Goal: Use online tool/utility: Utilize a website feature to perform a specific function

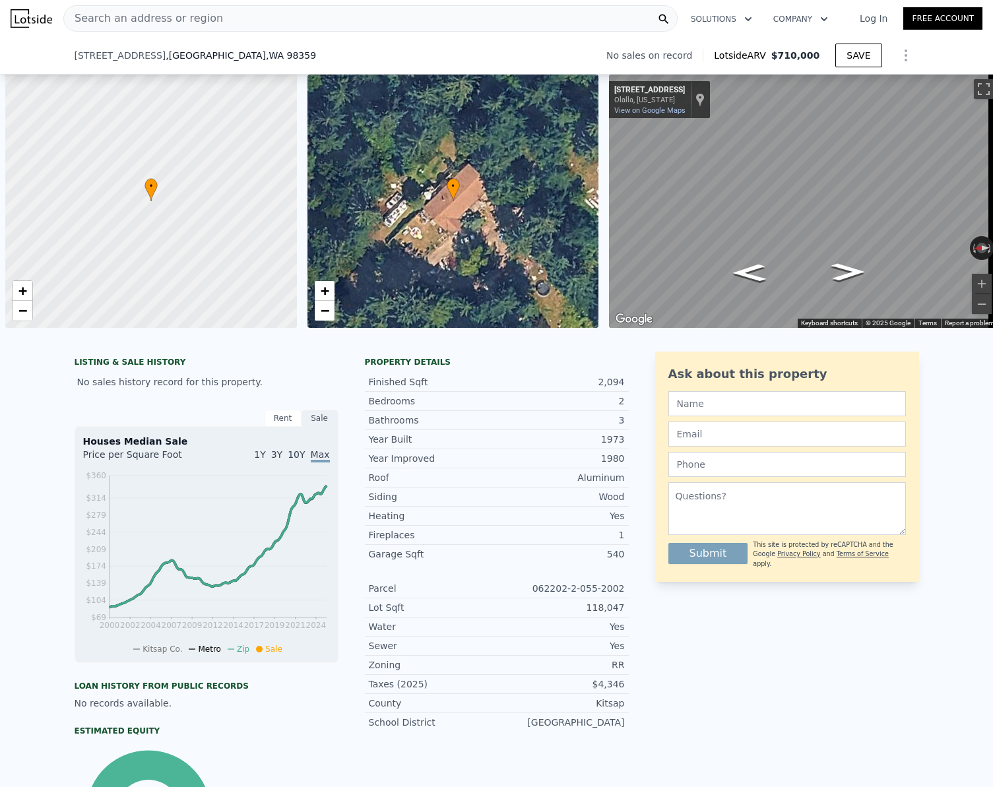
scroll to position [0, 5]
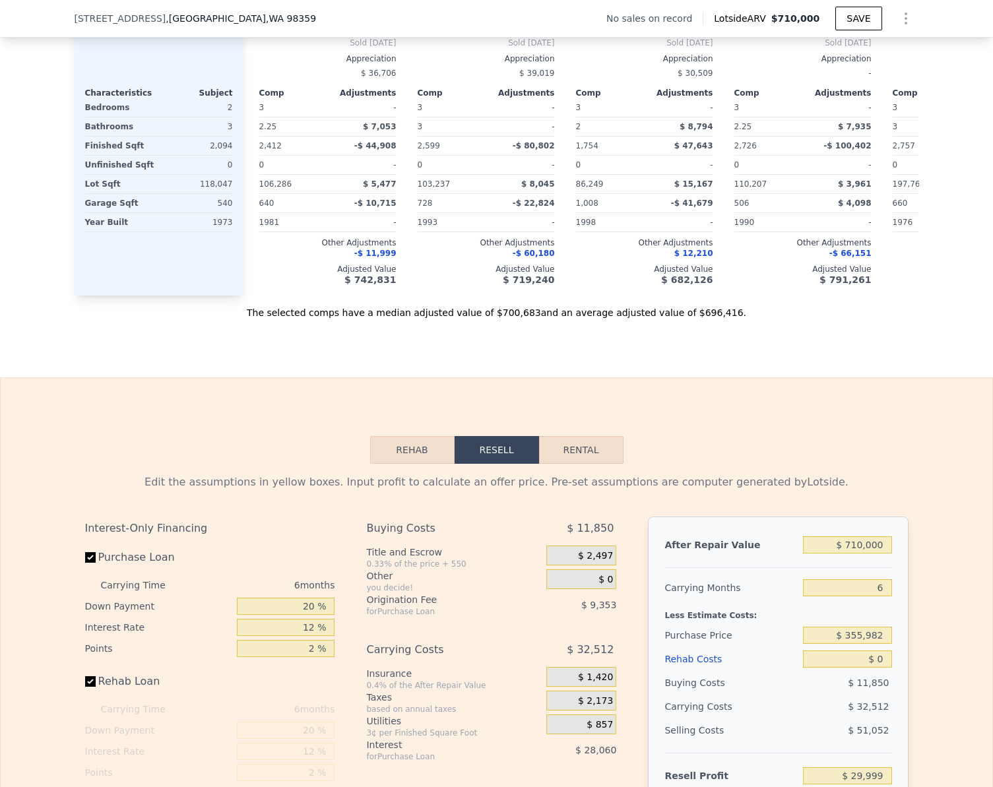
checkbox input "true"
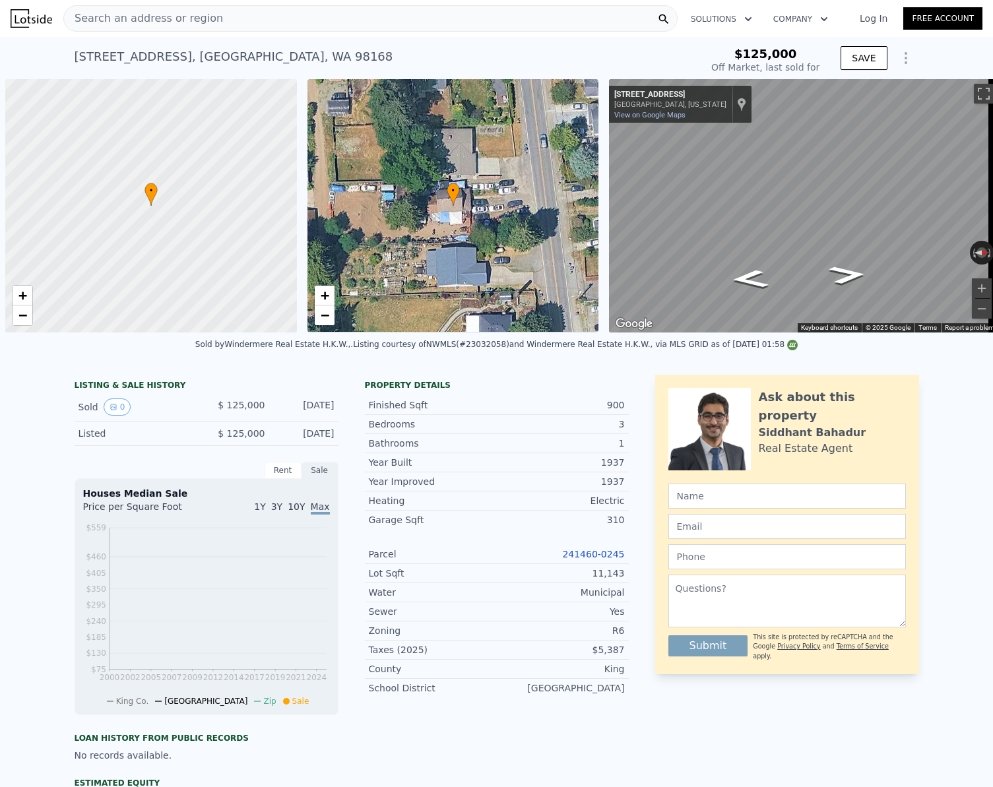
scroll to position [0, 5]
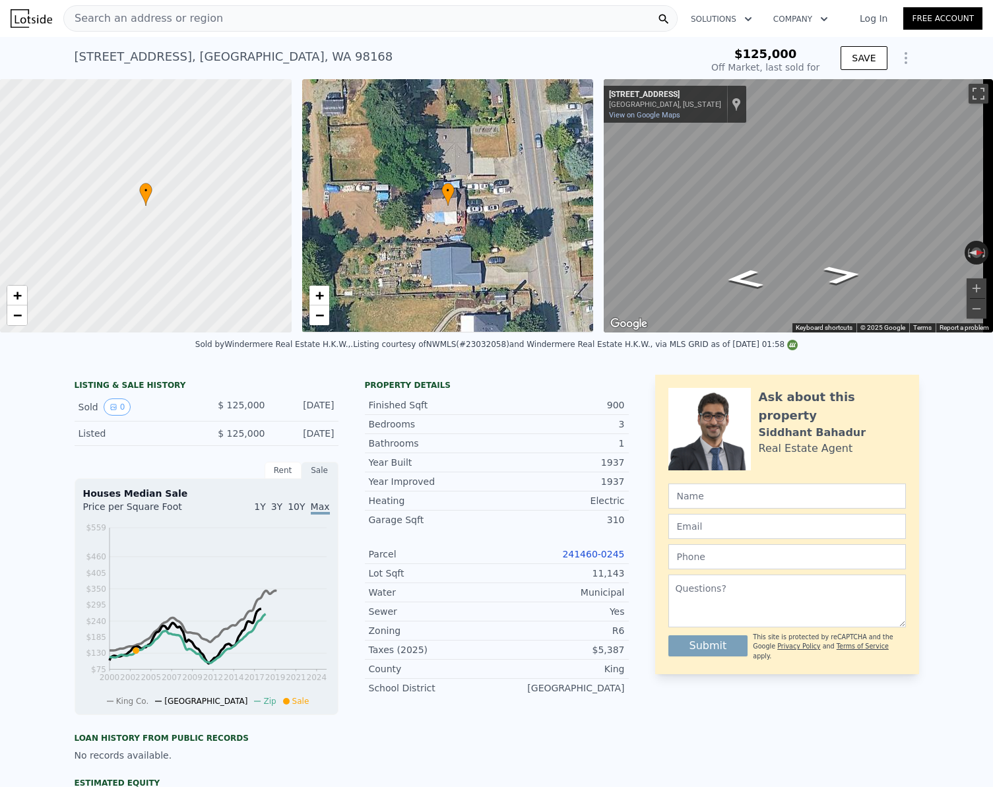
click at [188, 23] on span "Search an address or region" at bounding box center [143, 19] width 159 height 16
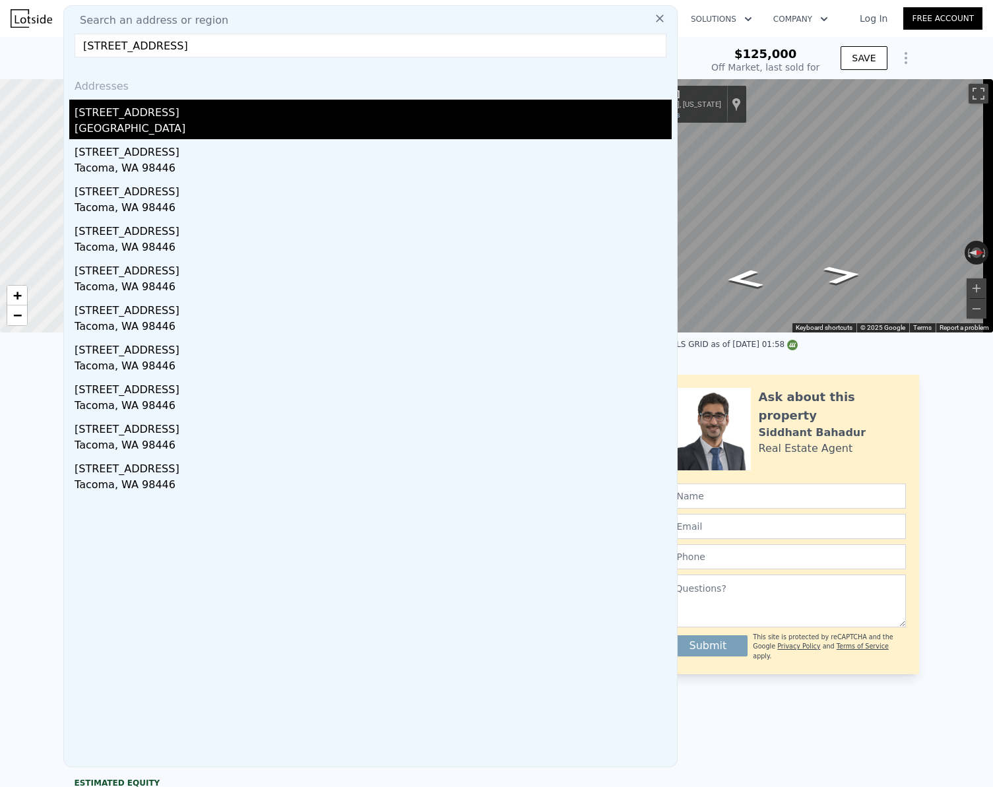
type input "13902 51ST AVE E, TACOMA, WA 98446"
click at [147, 124] on div "Clover Creek, WA 98446" at bounding box center [373, 130] width 597 height 18
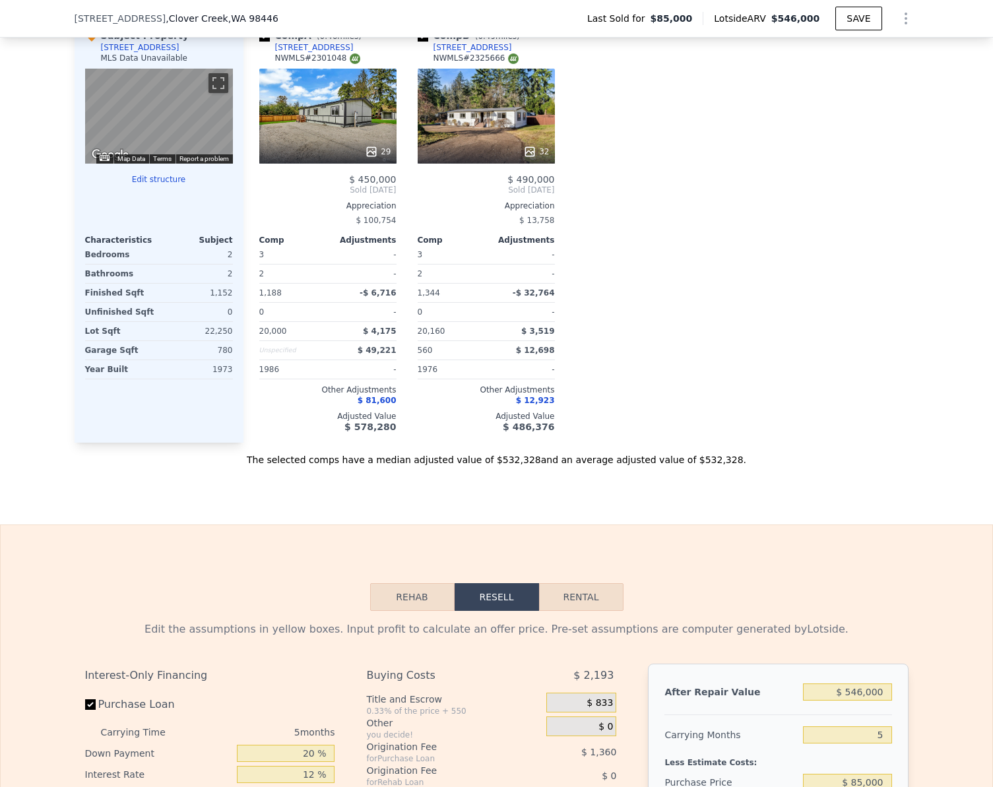
scroll to position [1645, 0]
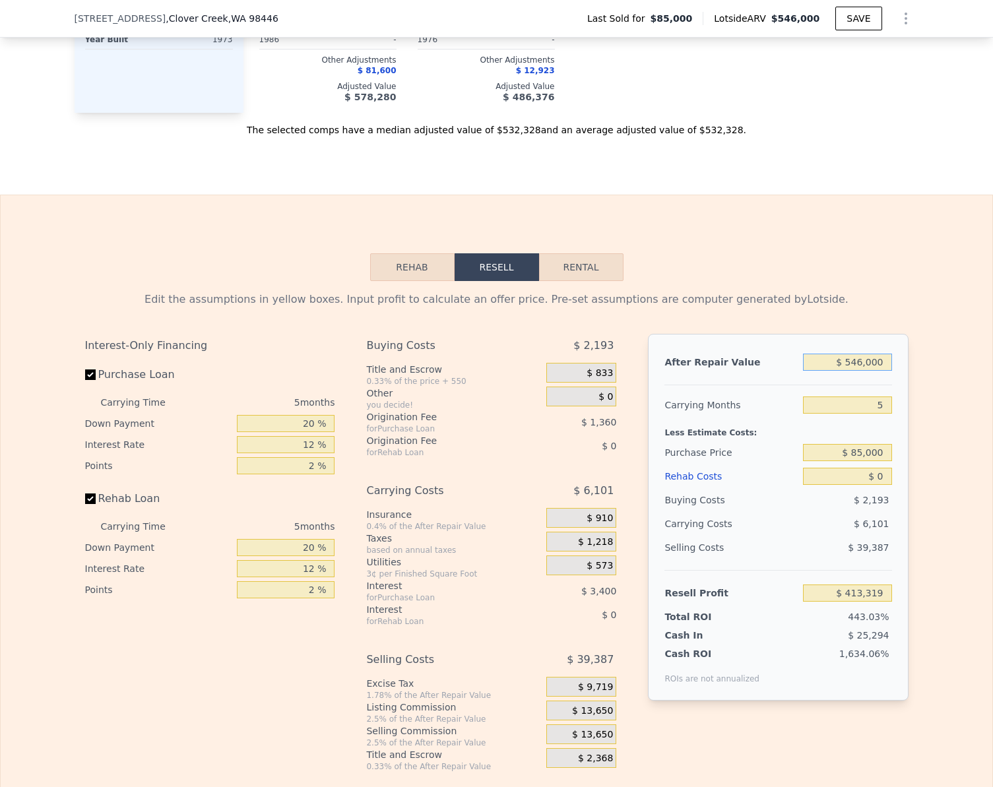
click at [877, 371] on input "$ 546,000" at bounding box center [847, 362] width 88 height 17
type input "$ 45"
type input "-$ 92,892"
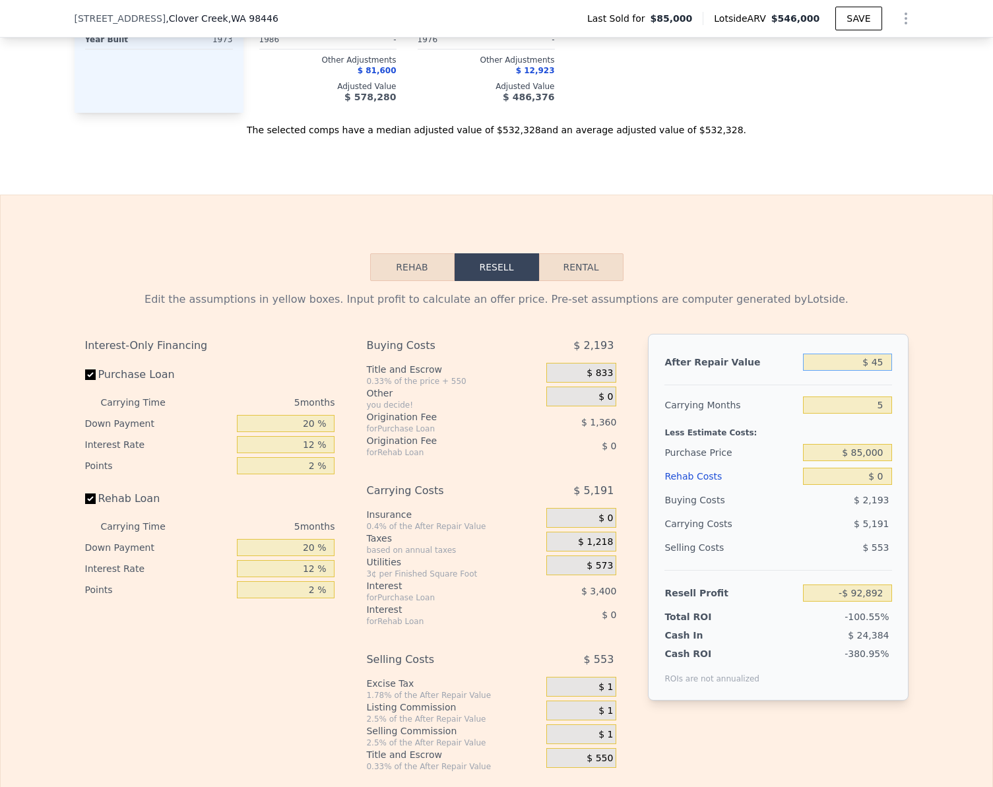
type input "$ 450"
type input "-$ 92,516"
type input "$ 4,500"
type input "-$ 88,763"
type input "$ 45,000"
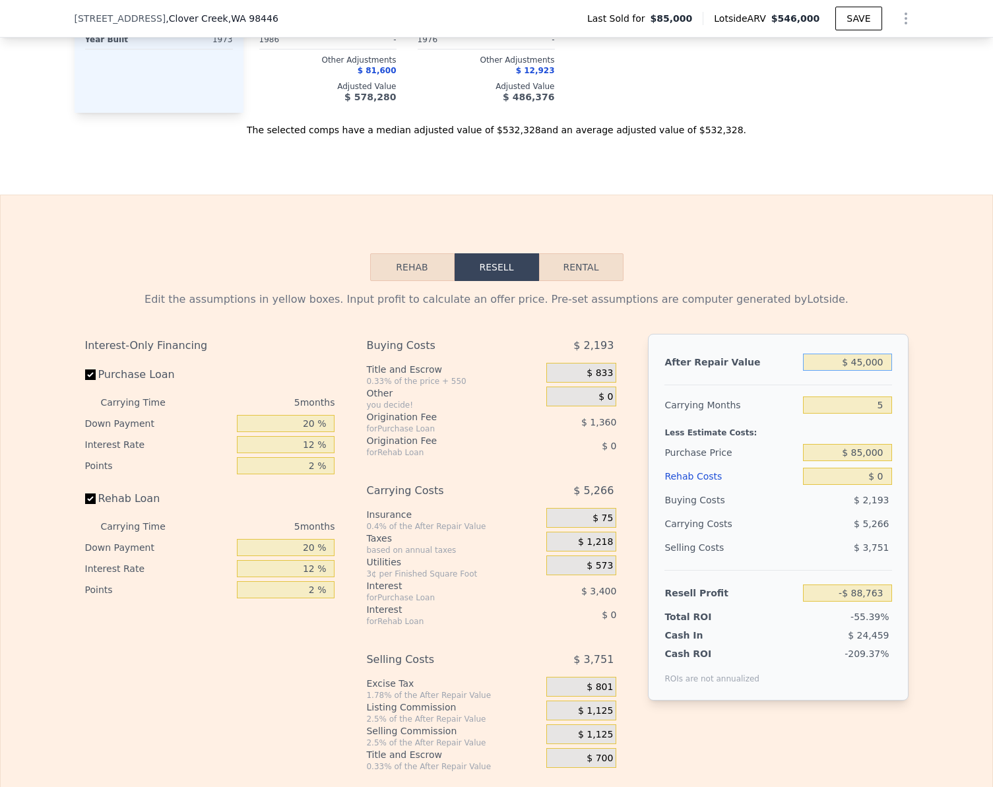
type input "-$ 51,210"
type input "$ 450,000"
type input "$ 324,307"
type input "$ 450,000"
click at [90, 506] on label "Rehab Loan" at bounding box center [158, 499] width 147 height 24
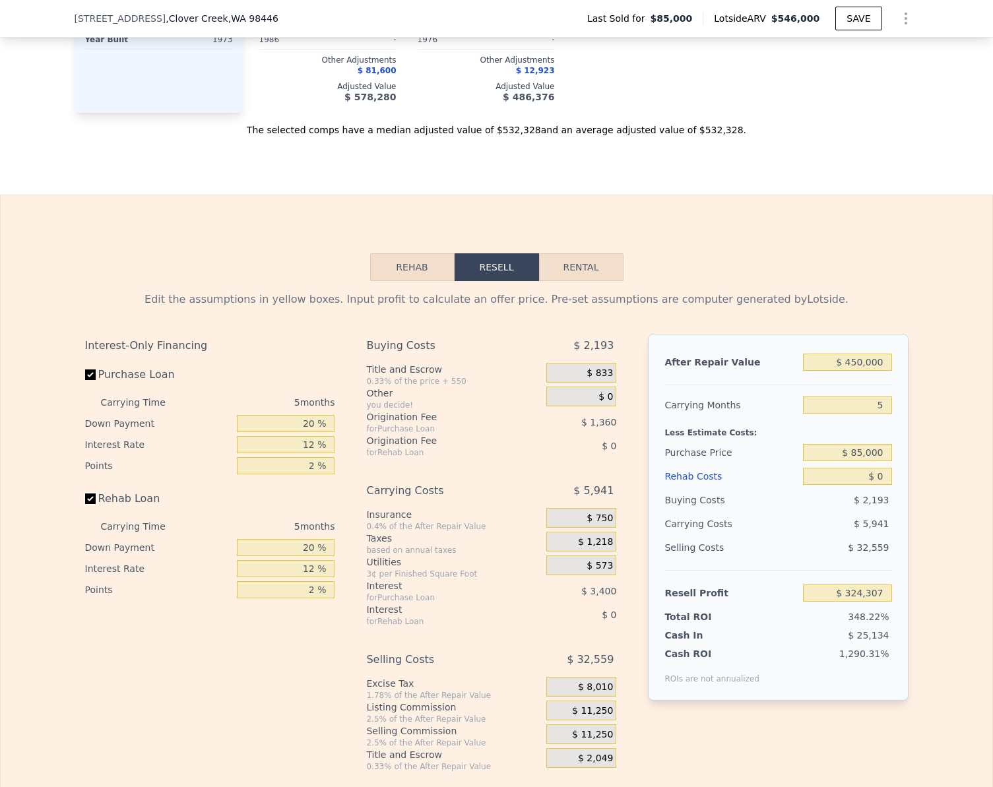
click at [90, 504] on input "Rehab Loan" at bounding box center [90, 499] width 11 height 11
checkbox input "false"
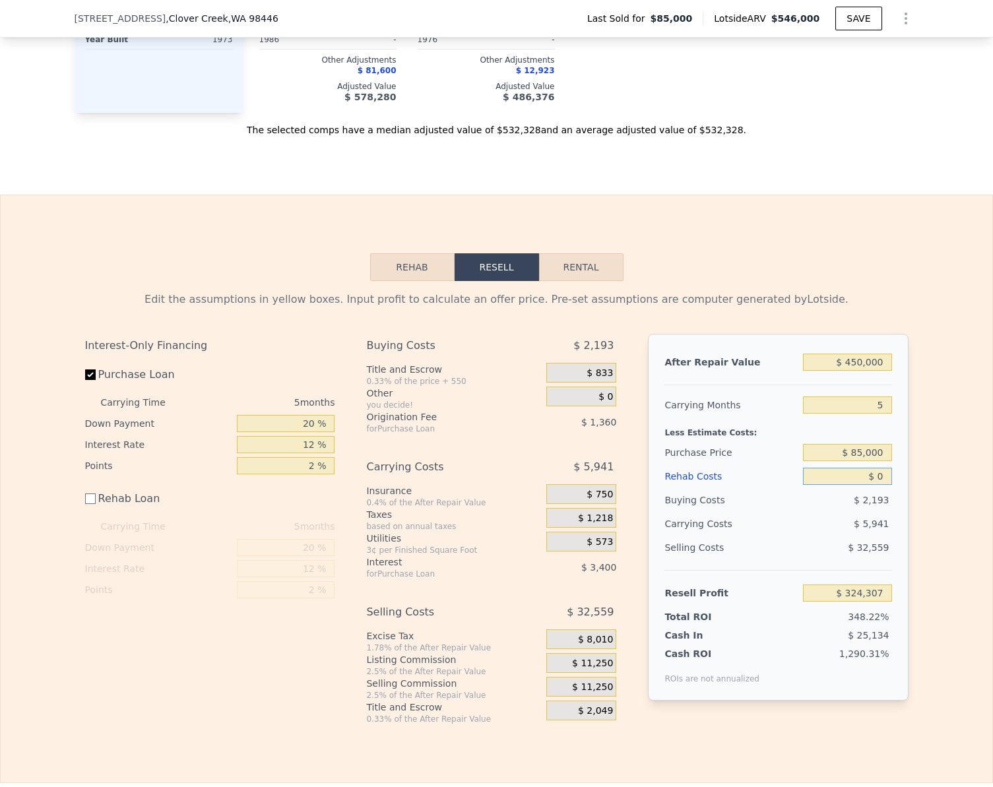
click at [882, 484] on input "$ 0" at bounding box center [847, 476] width 88 height 17
type input "$ 18"
type input "$ 324,289"
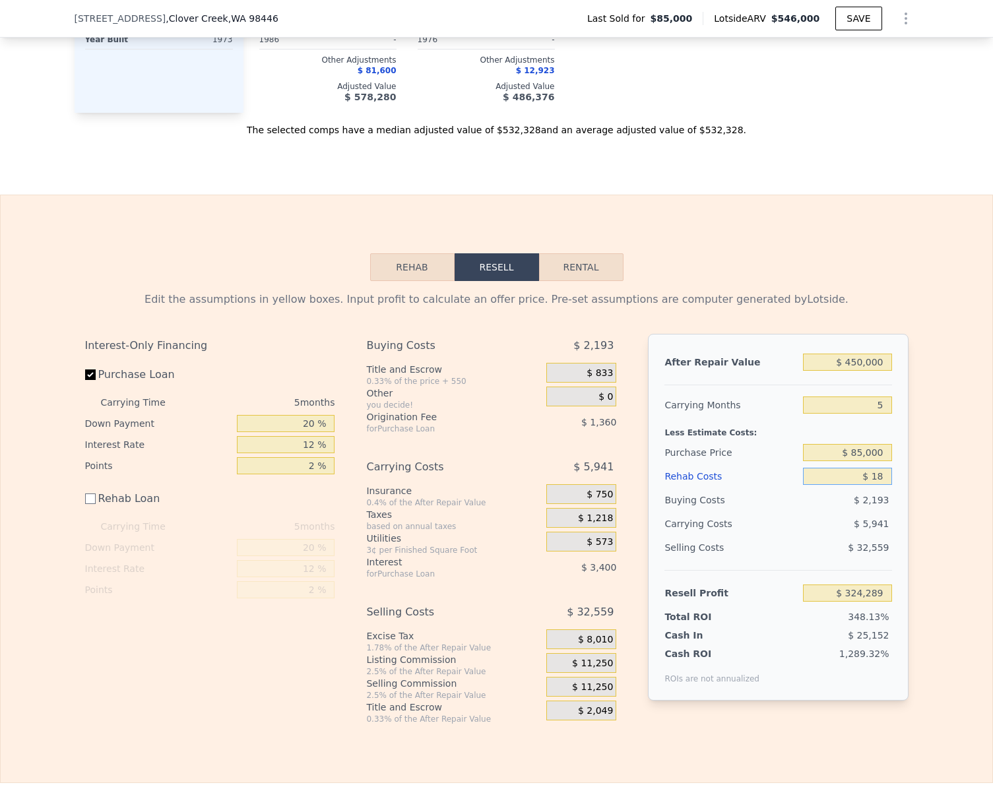
type input "$ 185"
type input "$ 324,122"
type input "$ 1,850"
type input "$ 322,457"
type input "$ 18,500"
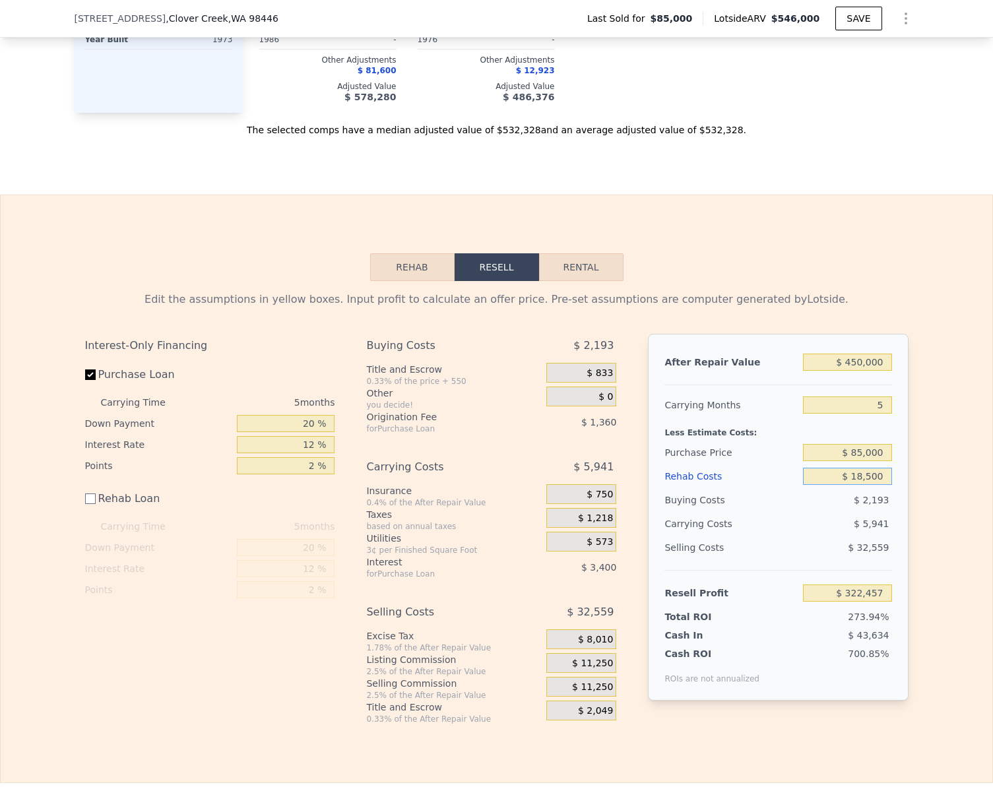
type input "$ 305,807"
type input "$ 185,000"
type input "$ 139,307"
type input "$ 185,000"
click at [934, 502] on div "Edit the assumptions in yellow boxes. Input profit to calculate an offer price.…" at bounding box center [497, 502] width 992 height 443
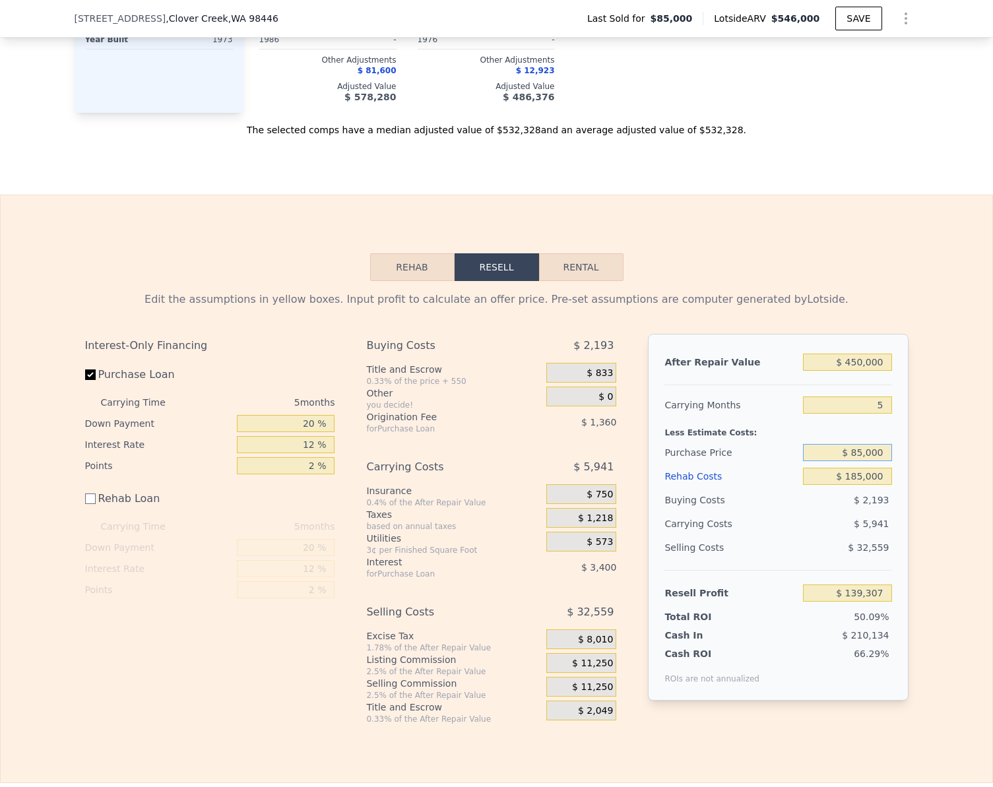
click at [885, 461] on input "$ 85,000" at bounding box center [847, 452] width 88 height 17
type input "$ 220,000"
click at [938, 452] on div "Edit the assumptions in yellow boxes. Input profit to calculate an offer price.…" at bounding box center [497, 502] width 992 height 443
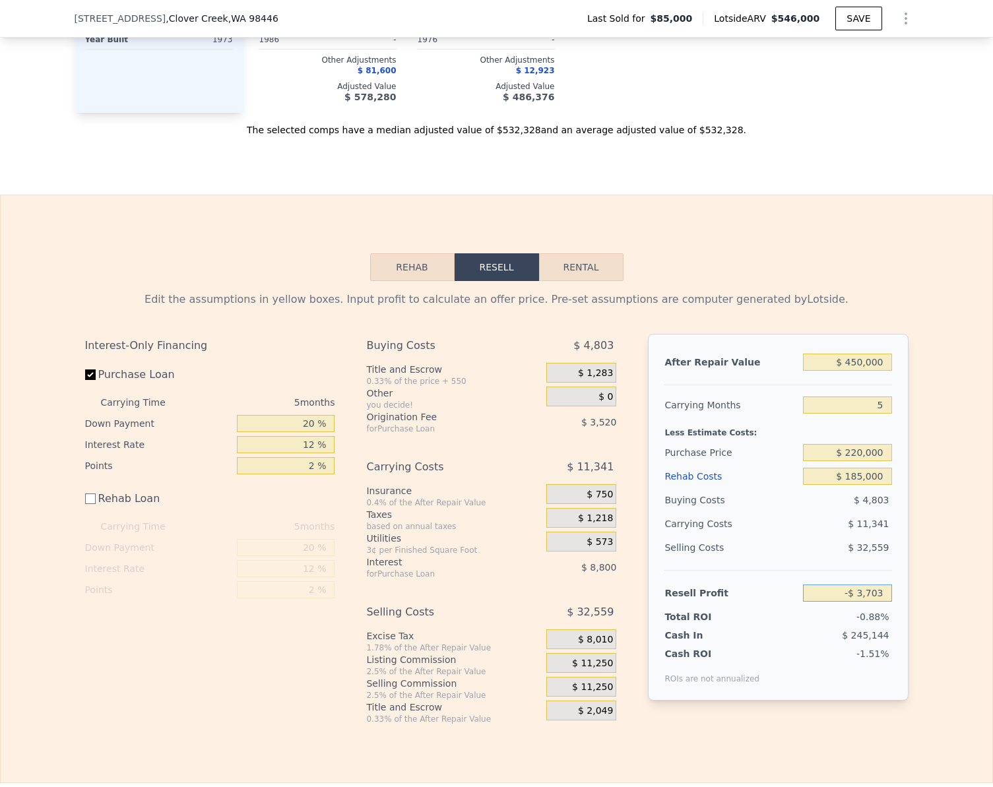
click at [880, 601] on input "-$ 3,703" at bounding box center [847, 593] width 88 height 17
type input "$ 75,000"
click at [910, 581] on div "Edit the assumptions in yellow boxes. Input profit to calculate an offer price.…" at bounding box center [497, 502] width 845 height 443
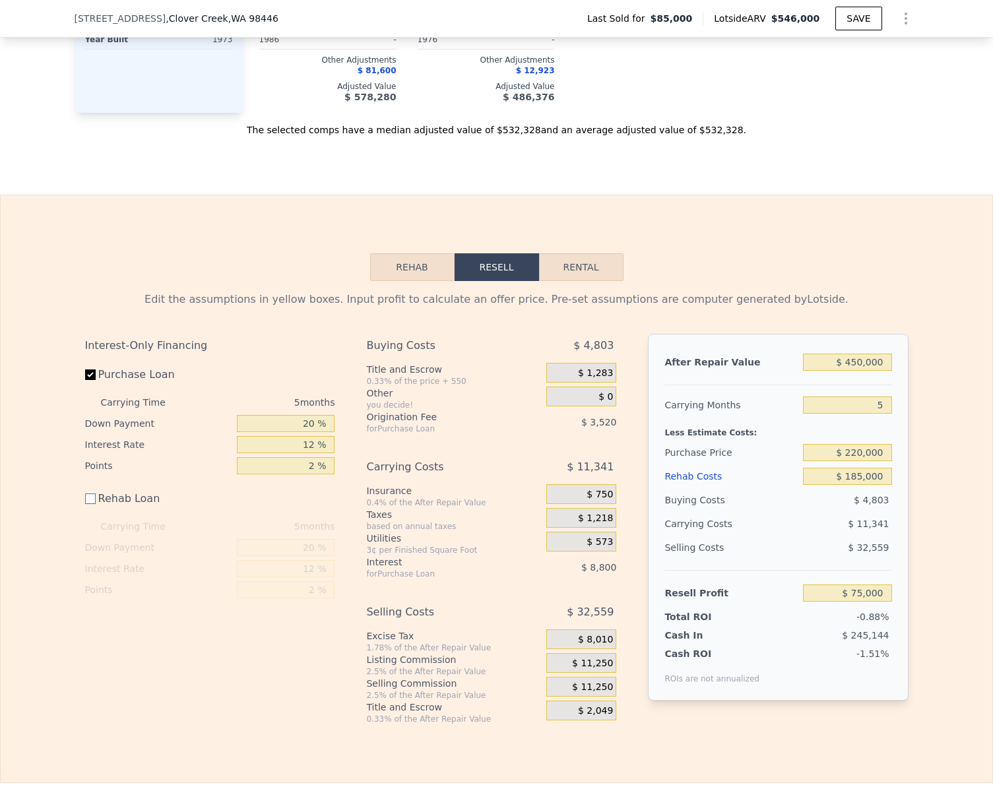
type input "$ 145,704"
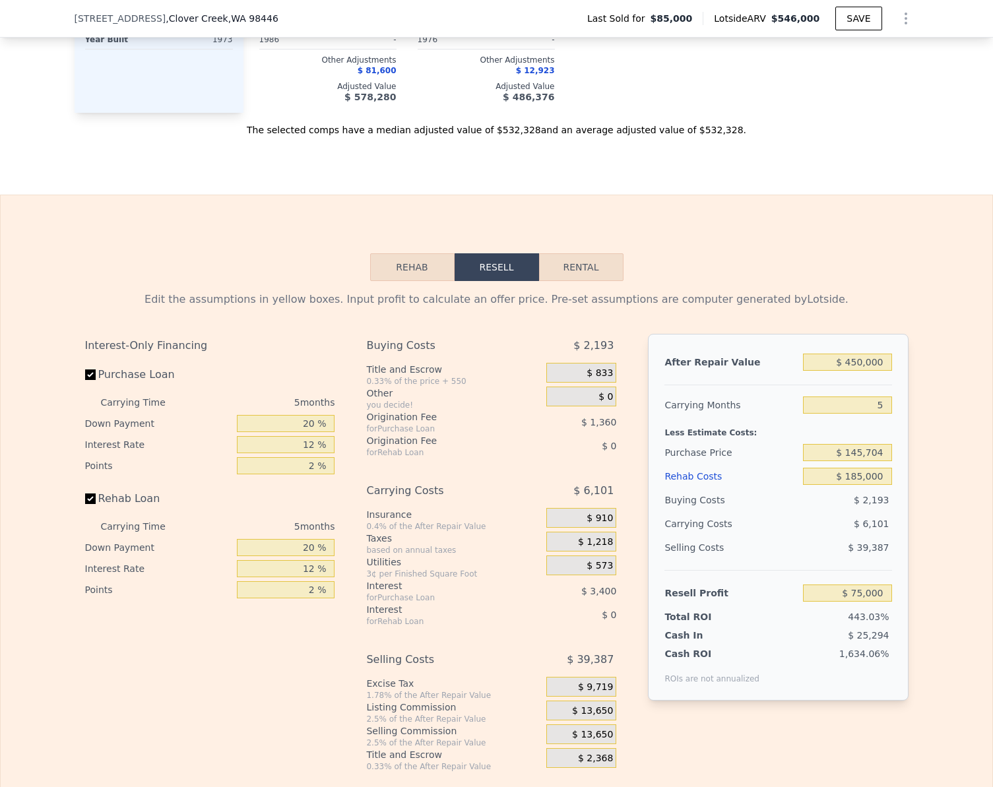
checkbox input "true"
type input "$ 546,000"
type input "$ 0"
click at [872, 595] on input "$ 413,319" at bounding box center [847, 593] width 88 height 17
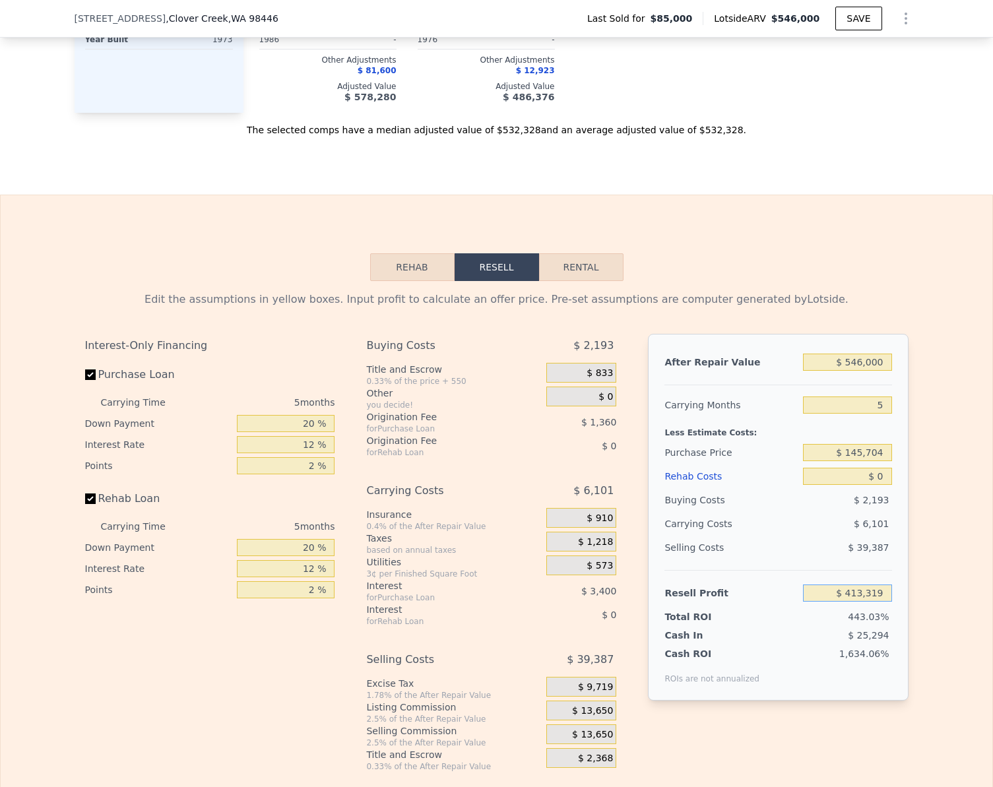
click at [872, 595] on input "$ 413,319" at bounding box center [847, 593] width 88 height 17
type input "$ 50,000"
click at [958, 591] on div "Edit the assumptions in yellow boxes. Input profit to calculate an offer price.…" at bounding box center [497, 526] width 992 height 491
type input "$ 427,969"
click at [870, 370] on input "$ 546,000" at bounding box center [847, 362] width 88 height 17
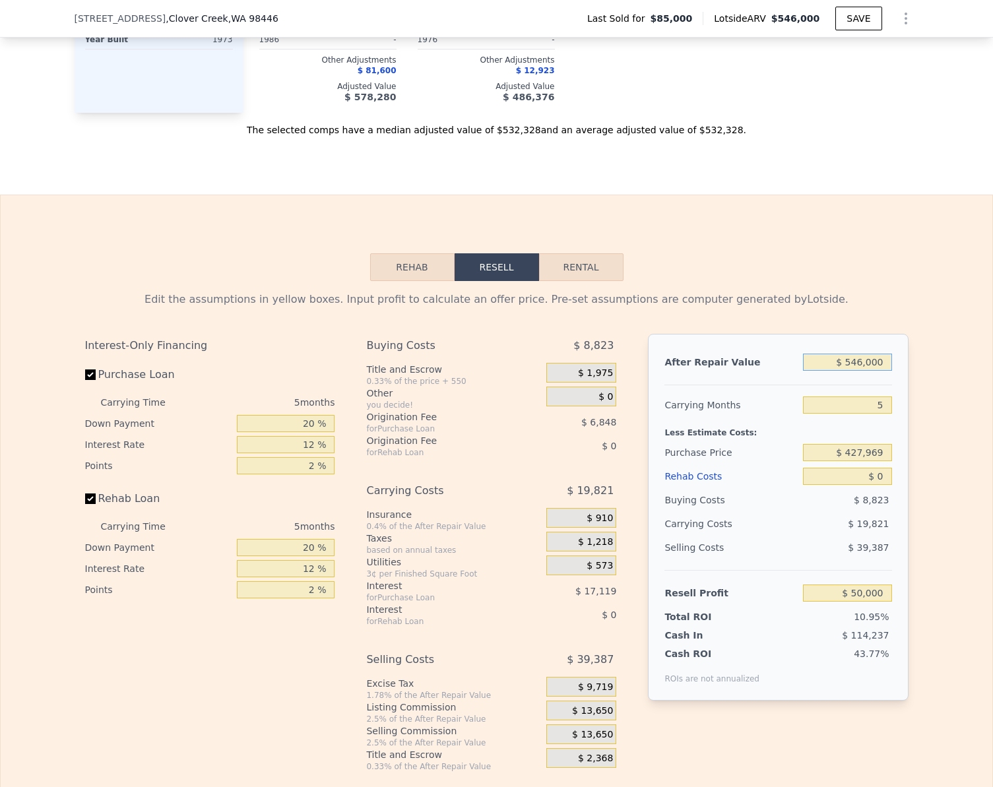
click at [870, 370] on input "$ 546,000" at bounding box center [847, 362] width 88 height 17
type input "$ 4"
type input "-$ 456,249"
type input "$ 45"
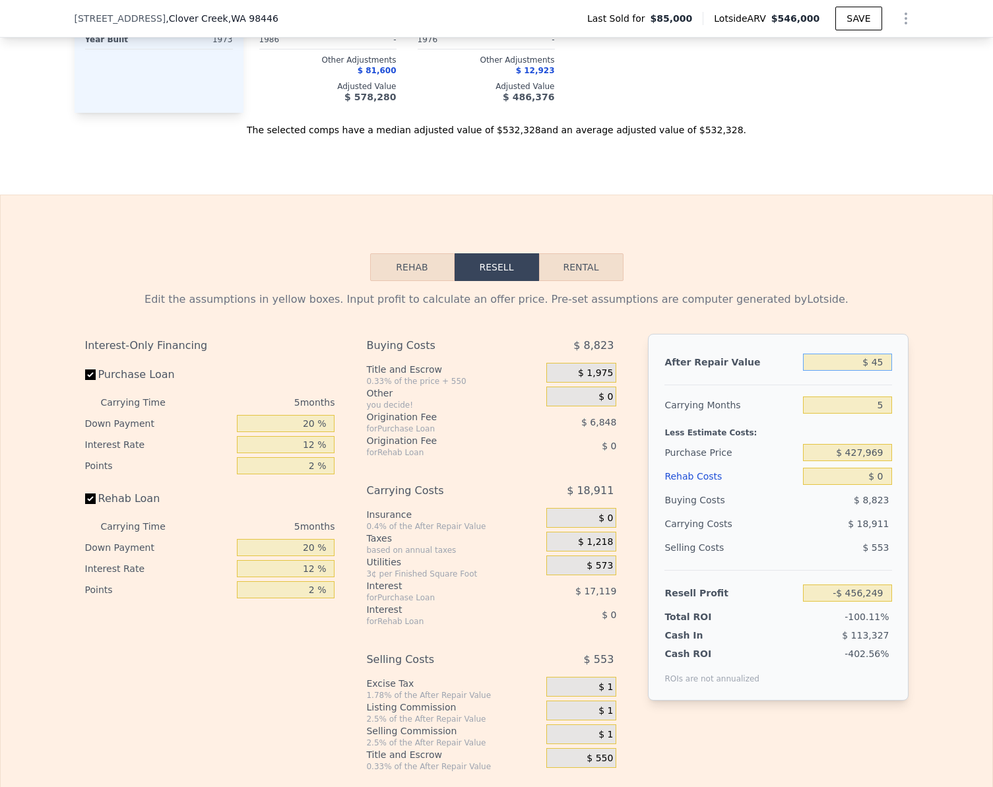
type input "-$ 456,211"
type input "$ 450"
type input "-$ 455,835"
type input "$ 4,500"
type input "-$ 452,082"
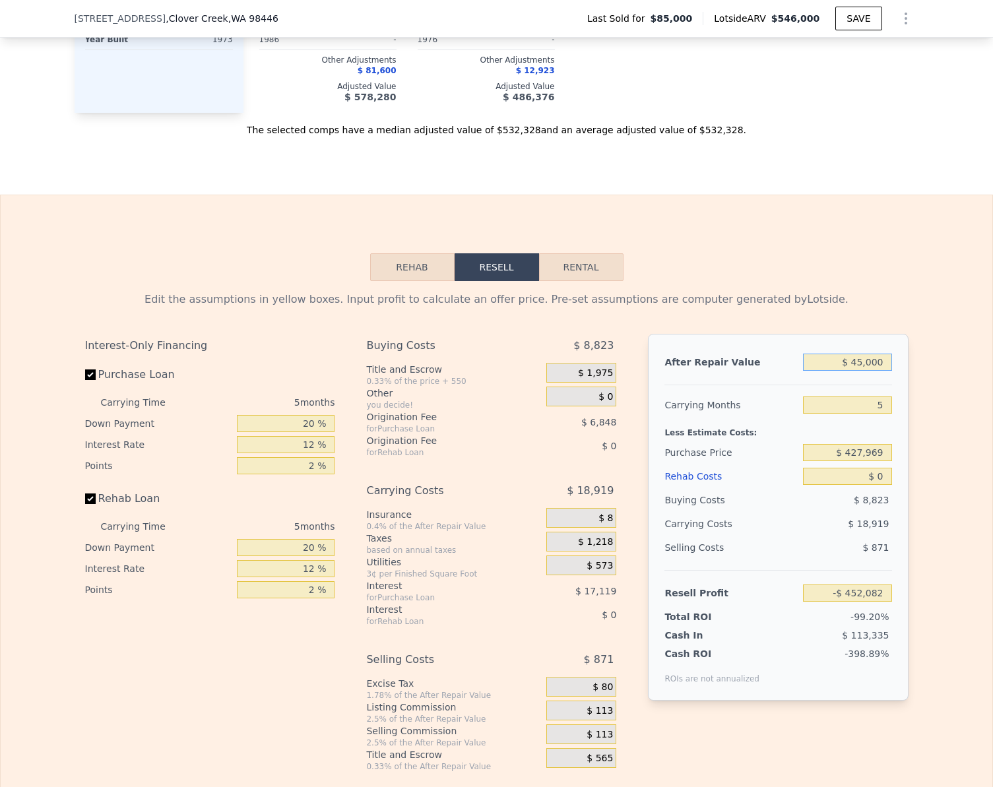
type input "$ 450,000"
type input "-$ 39,012"
type input "$ 450,000"
click at [938, 389] on div "Edit the assumptions in yellow boxes. Input profit to calculate an offer price.…" at bounding box center [497, 526] width 992 height 491
click at [882, 602] on input "-$ 39,012" at bounding box center [847, 593] width 88 height 17
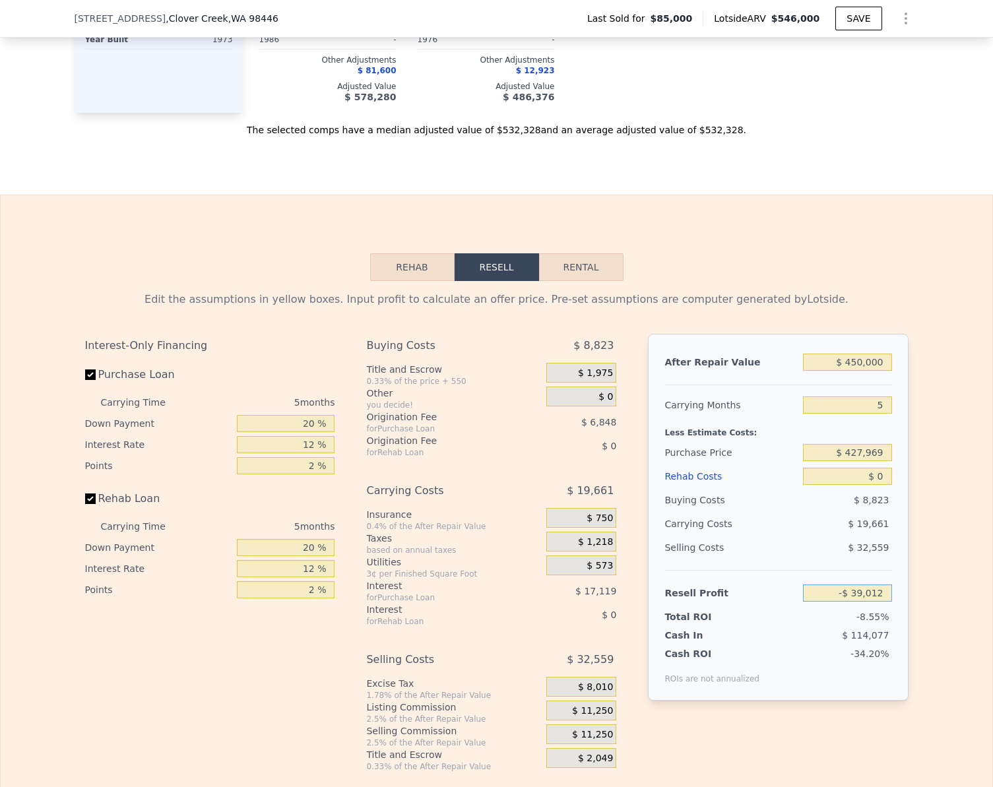
click at [882, 602] on input "-$ 39,012" at bounding box center [847, 593] width 88 height 17
type input "$ 60,000"
click at [926, 594] on div "Edit the assumptions in yellow boxes. Input profit to calculate an offer price.…" at bounding box center [497, 526] width 992 height 491
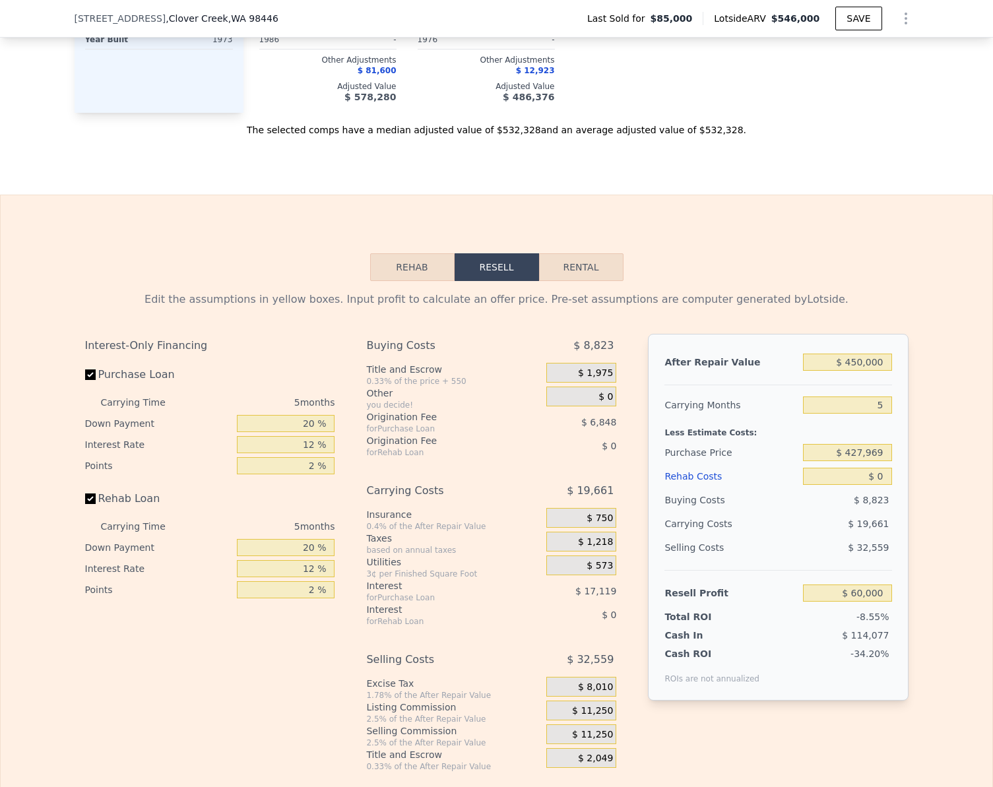
type input "$ 334,504"
click at [88, 504] on input "Rehab Loan" at bounding box center [90, 499] width 11 height 11
checkbox input "false"
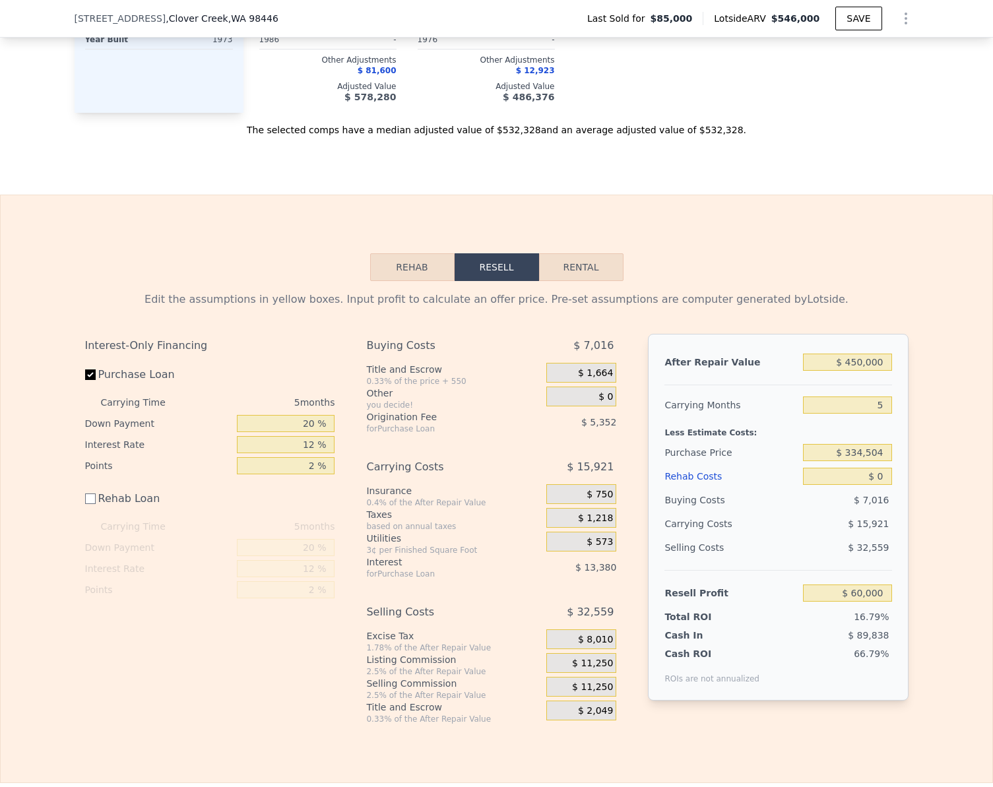
click at [934, 530] on div "Edit the assumptions in yellow boxes. Input profit to calculate an offer price.…" at bounding box center [497, 502] width 992 height 443
click at [880, 485] on input "$ 0" at bounding box center [847, 476] width 88 height 17
type input "$ 1"
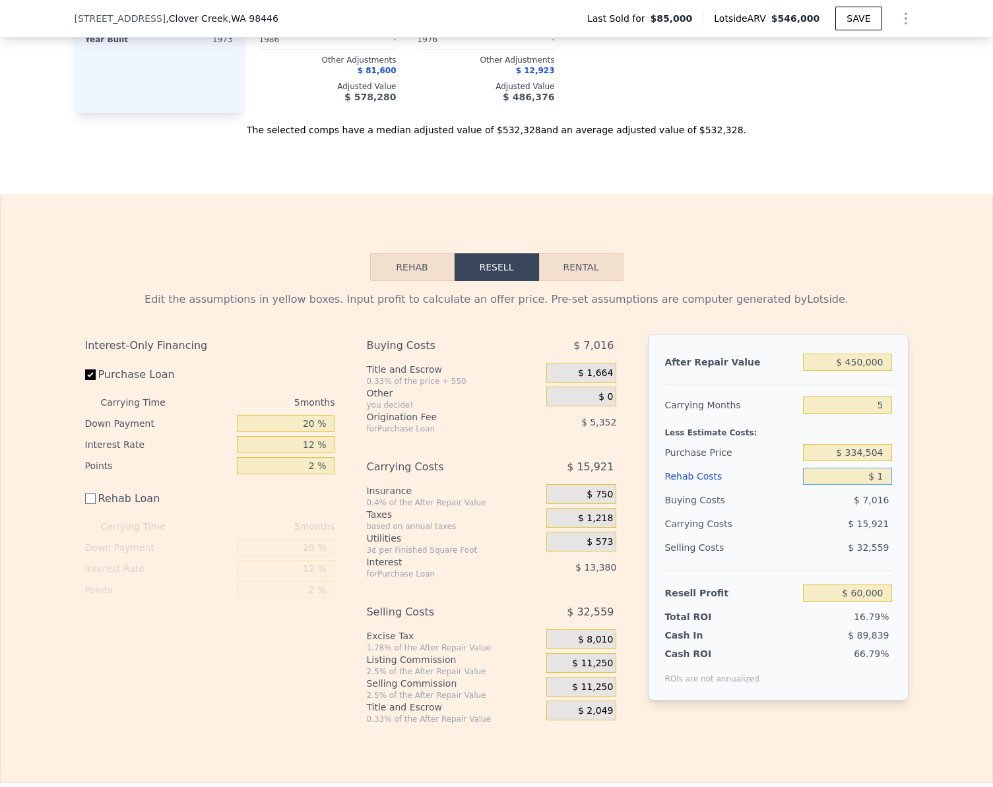
type input "$ 59,999"
type input "$ 18"
type input "$ 59,982"
type input "$ 185"
type input "$ 59,815"
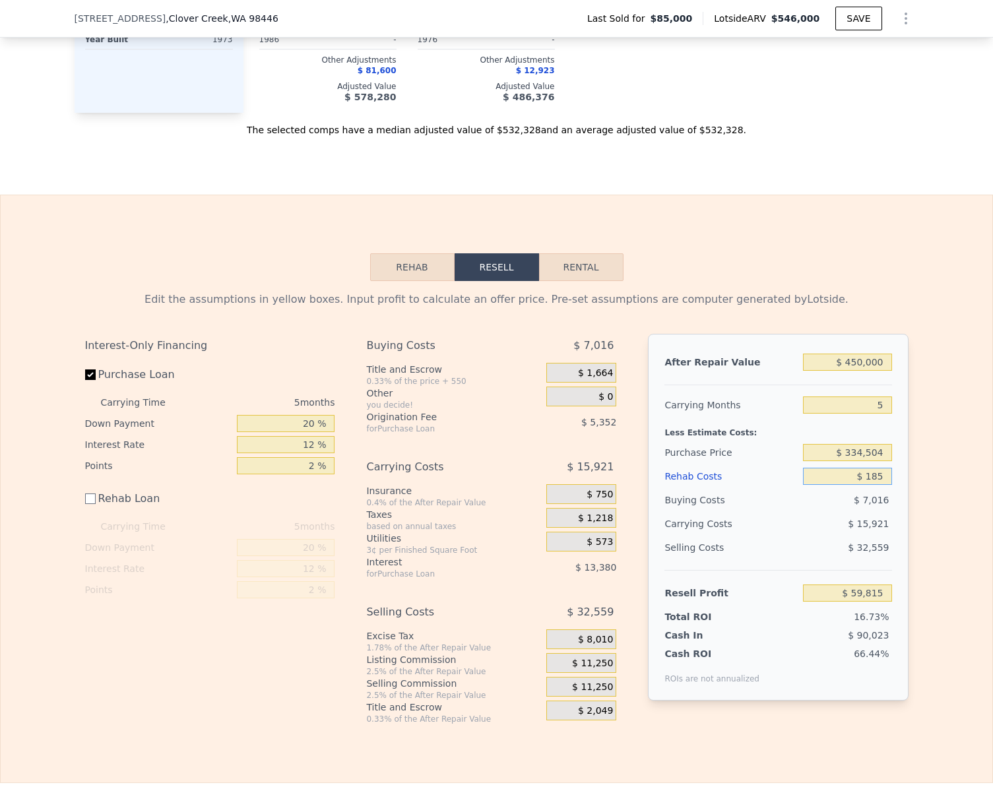
type input "$ 1,850"
type input "$ 58,150"
type input "$ 18,500"
type input "$ 41,500"
type input "$ 185,000"
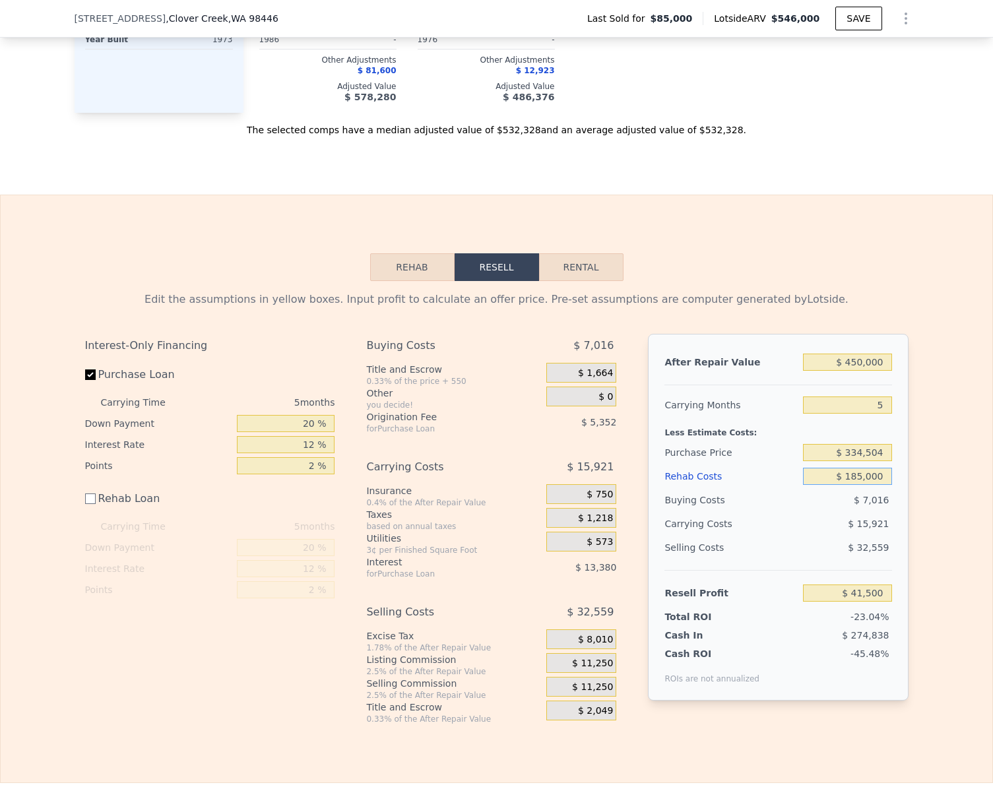
type input "-$ 125,000"
type input "$ 185,000"
click at [876, 602] on input "-$ 125,000" at bounding box center [847, 593] width 88 height 17
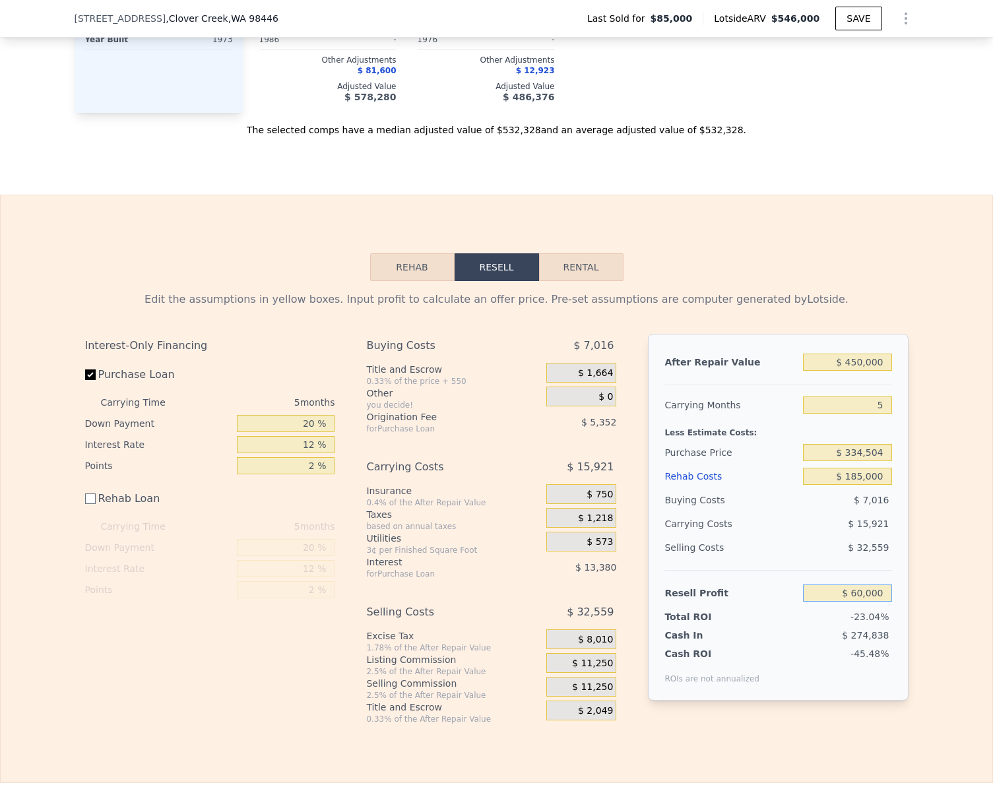
type input "$ 60,000"
click at [933, 575] on div "Edit the assumptions in yellow boxes. Input profit to calculate an offer price.…" at bounding box center [497, 502] width 992 height 443
type input "$ 159,865"
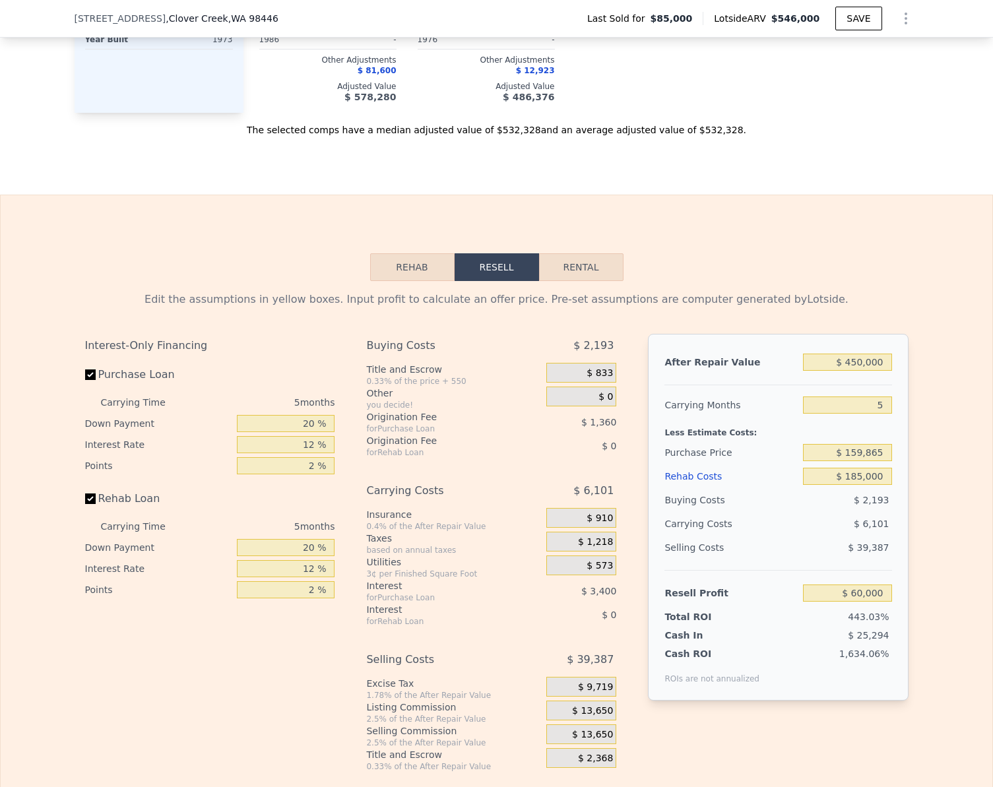
checkbox input "true"
type input "$ 546,000"
type input "$ 0"
type input "$ 413,319"
click at [89, 504] on input "Rehab Loan" at bounding box center [90, 499] width 11 height 11
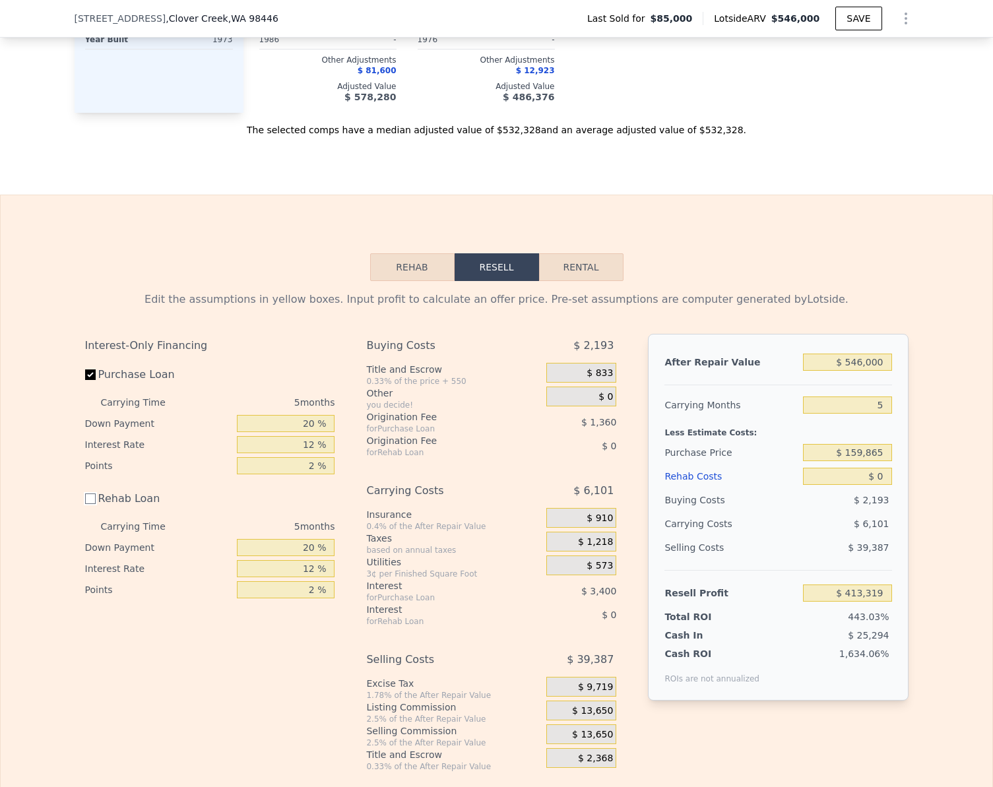
checkbox input "false"
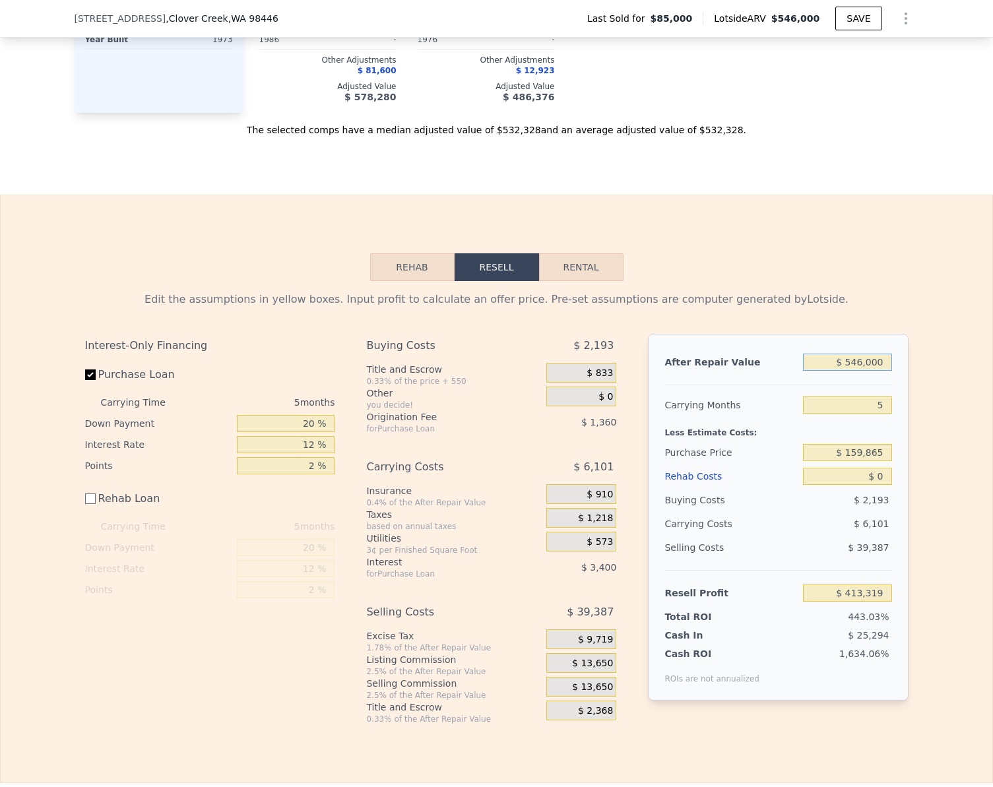
click at [870, 371] on input "$ 546,000" at bounding box center [847, 362] width 88 height 17
type input "$ 4"
type input "-$ 92,930"
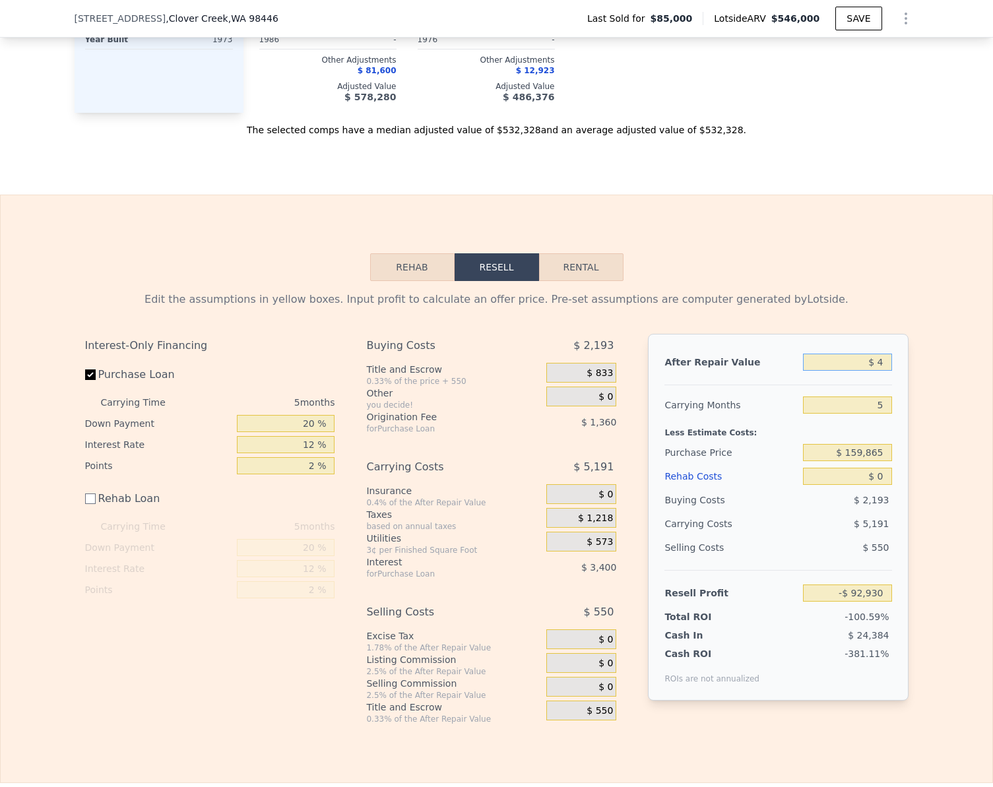
type input "$ 45"
type input "-$ 92,892"
type input "$ 450"
type input "-$ 92,516"
type input "$ 4,500"
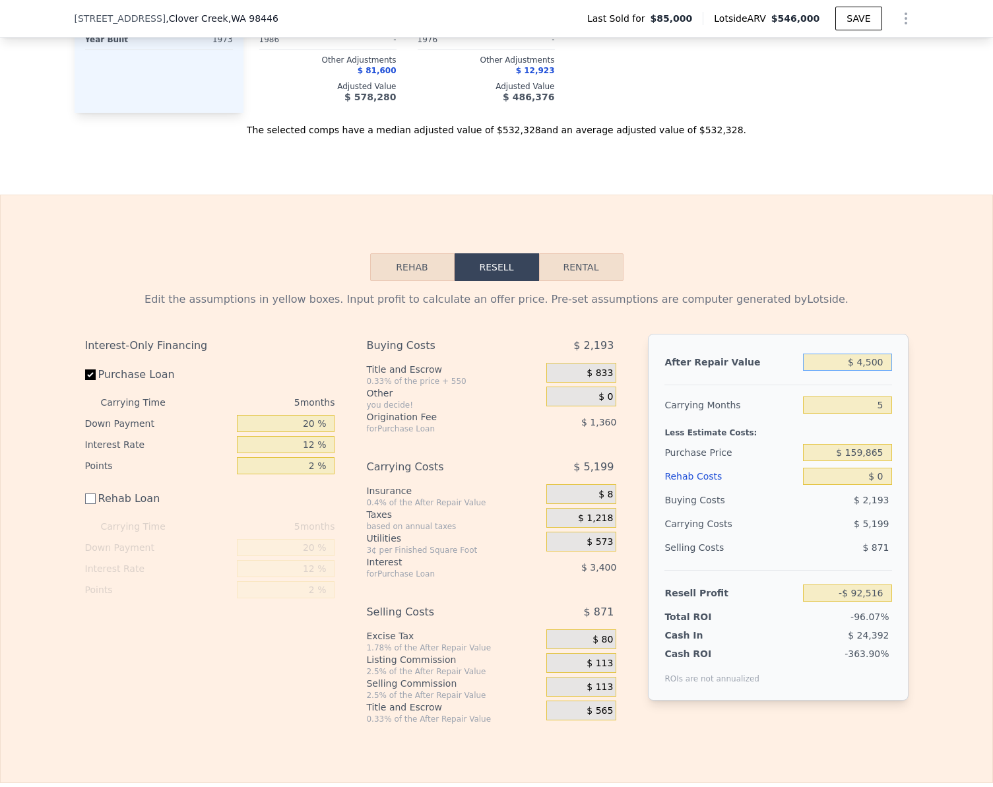
type input "-$ 88,763"
type input "$ 45,000"
type input "-$ 51,210"
type input "$ 450,000"
type input "$ 324,307"
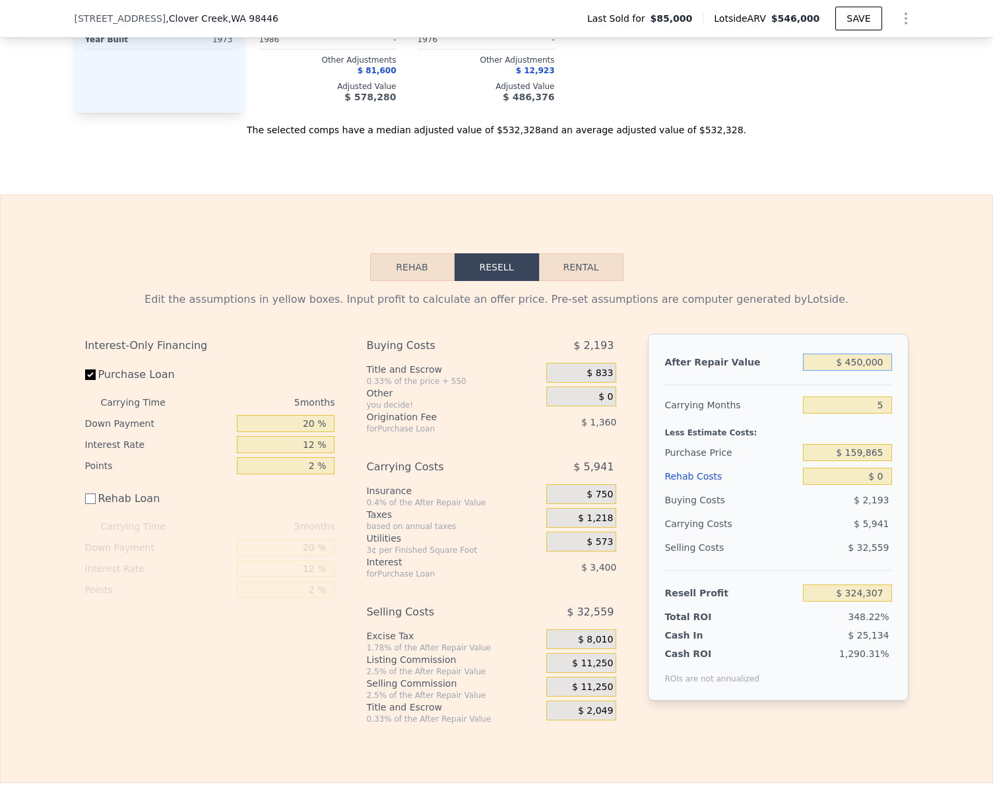
type input "$ 450,000"
click at [931, 490] on div "Edit the assumptions in yellow boxes. Input profit to calculate an offer price.…" at bounding box center [497, 502] width 992 height 443
click at [874, 597] on input "$ 324,307" at bounding box center [847, 593] width 88 height 17
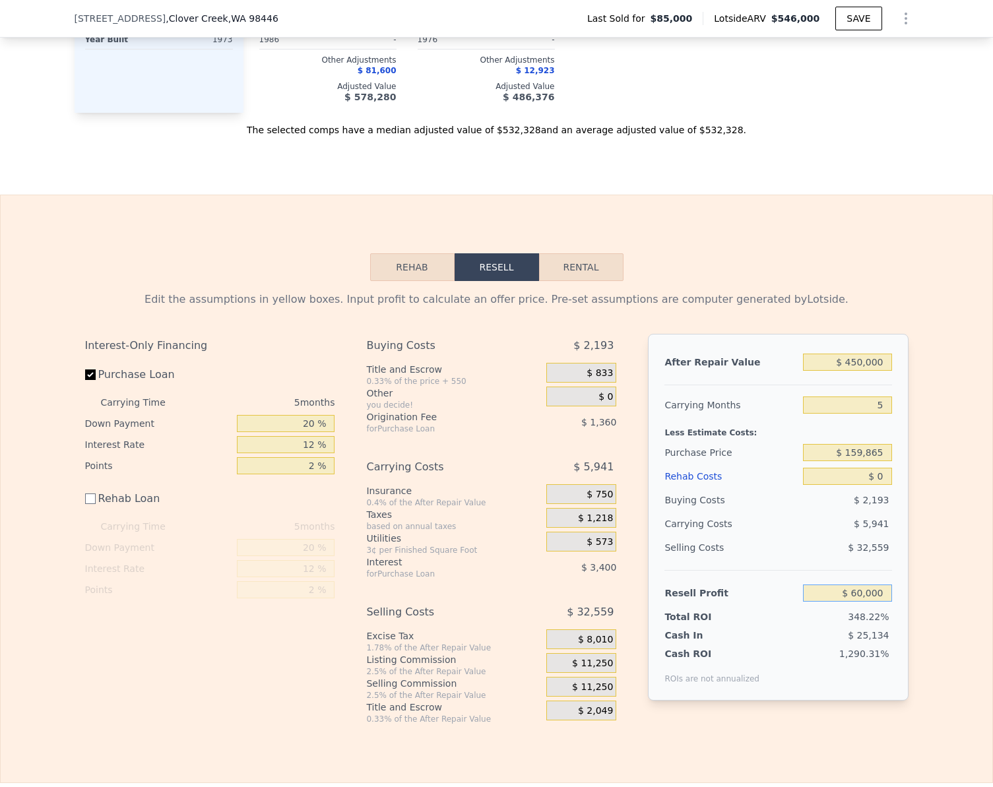
type input "$ 60,000"
click at [947, 550] on div "Edit the assumptions in yellow boxes. Input profit to calculate an offer price.…" at bounding box center [497, 502] width 992 height 443
type input "$ 334,504"
click at [874, 485] on input "$ 0" at bounding box center [847, 476] width 88 height 17
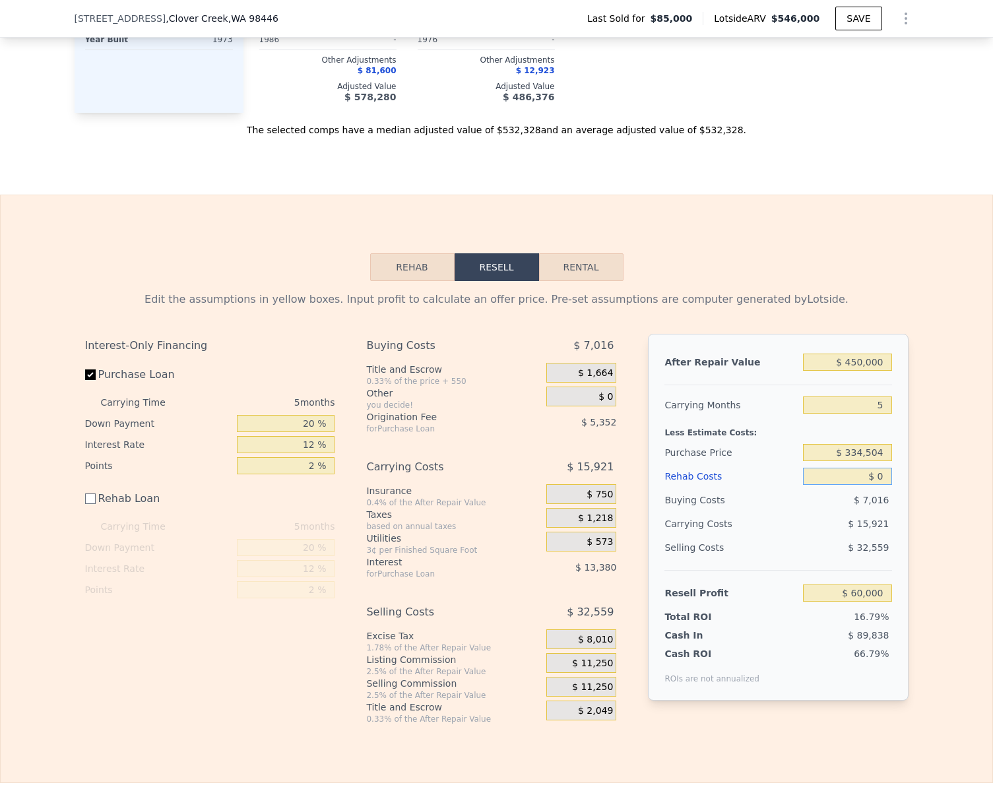
type input "$ 1"
type input "$ 59,999"
type input "$ 18"
type input "$ 59,982"
type input "$ 185"
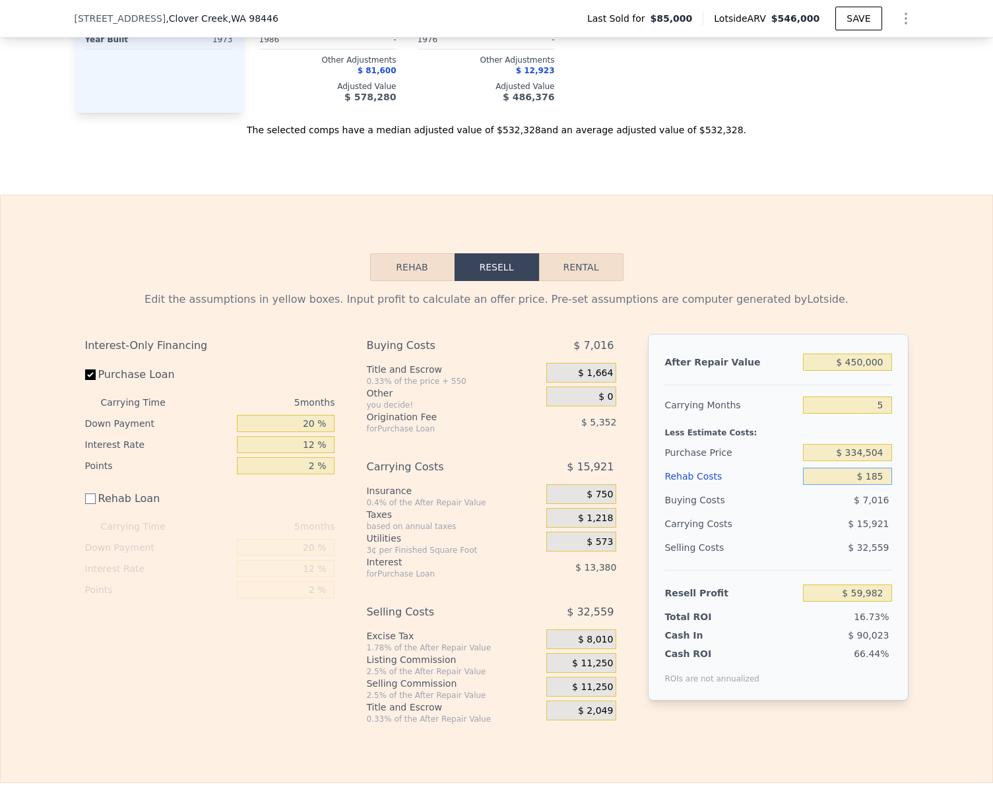
type input "$ 59,815"
type input "$ 1,850"
type input "$ 58,150"
type input "$ 18,500"
type input "$ 41,500"
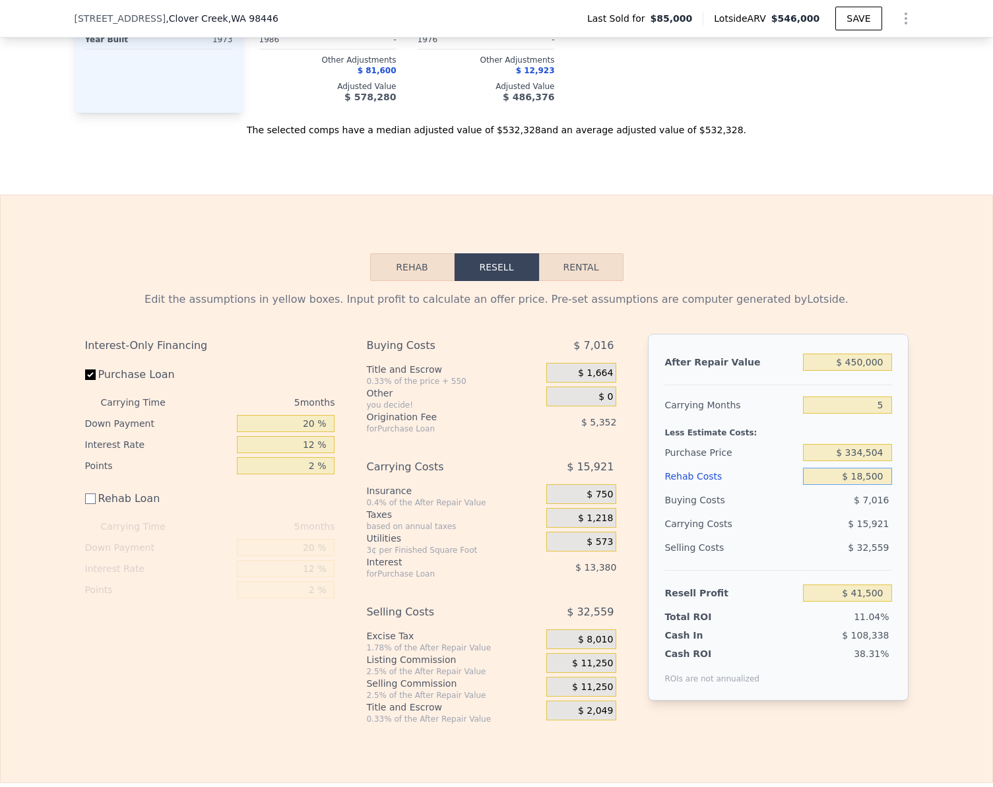
type input "$ 185,000"
type input "-$ 125,000"
type input "$ 185,000"
click at [880, 602] on input "-$ 125,000" at bounding box center [847, 593] width 88 height 17
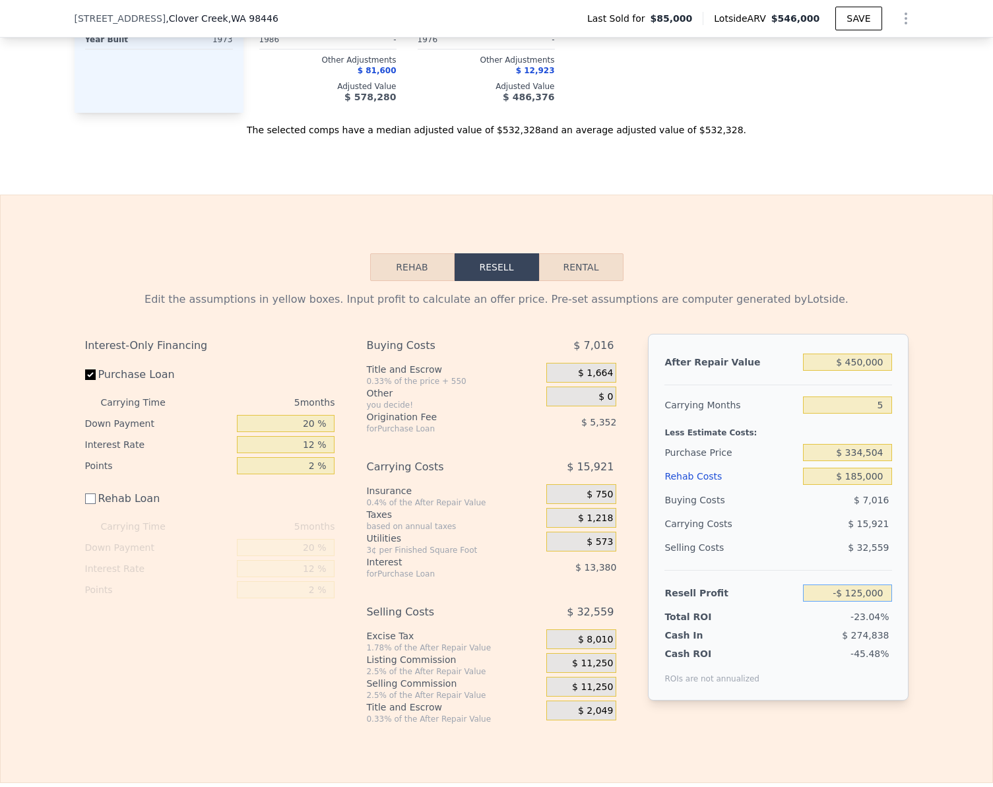
click at [880, 602] on input "-$ 125,000" at bounding box center [847, 593] width 88 height 17
type input "$ 60,000"
click at [906, 595] on div "Edit the assumptions in yellow boxes. Input profit to calculate an offer price.…" at bounding box center [497, 502] width 845 height 443
type input "$ 159,865"
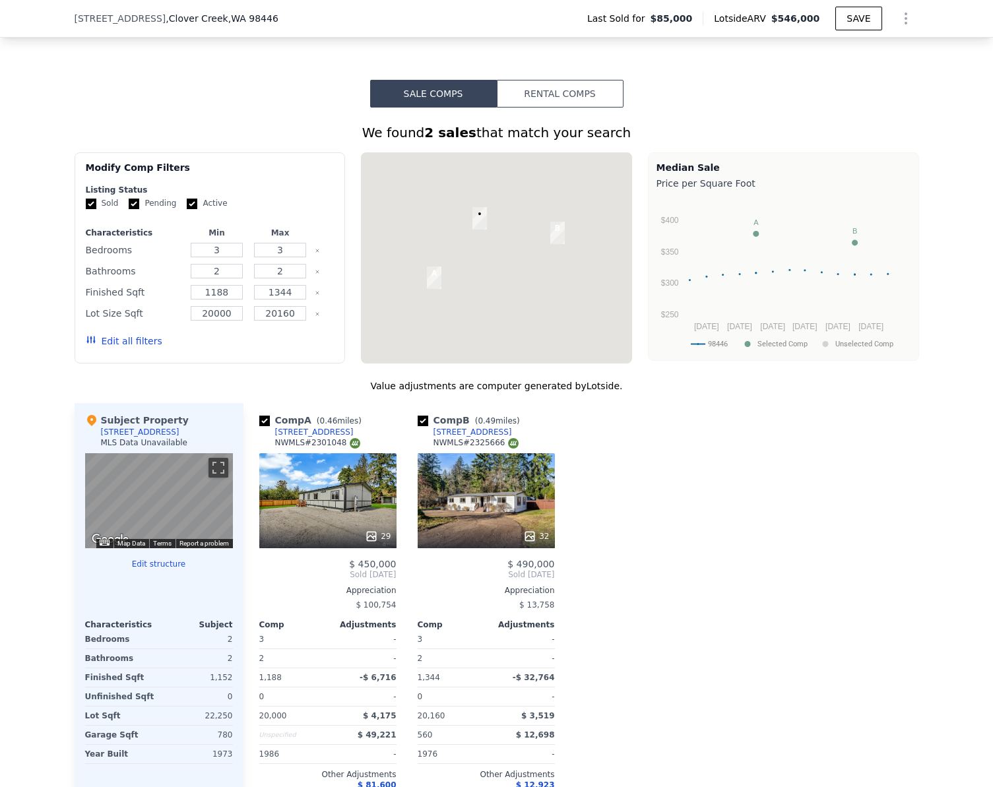
scroll to position [925, 0]
